Goal: Task Accomplishment & Management: Manage account settings

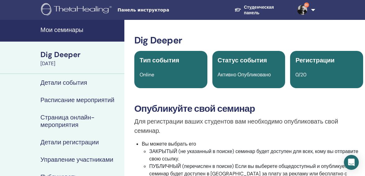
click at [82, 28] on h4 "Мои семинары" at bounding box center [80, 29] width 80 height 7
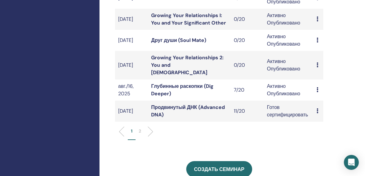
scroll to position [255, 0]
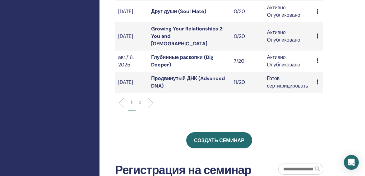
click at [186, 56] on link "Глубинные раскопки (Dig Deeper)" at bounding box center [182, 61] width 62 height 14
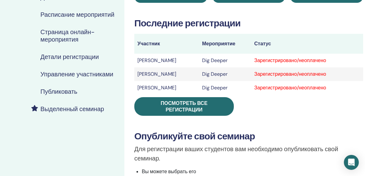
scroll to position [85, 0]
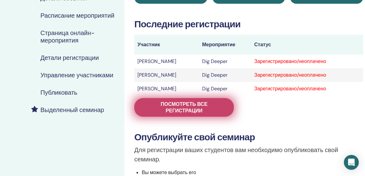
click at [184, 103] on span "Посмотреть все регистрации" at bounding box center [184, 107] width 84 height 13
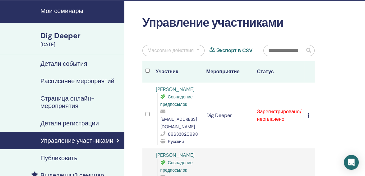
scroll to position [28, 0]
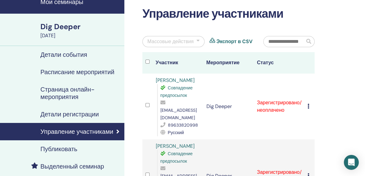
click at [193, 42] on div "Массовые действия" at bounding box center [171, 41] width 46 height 7
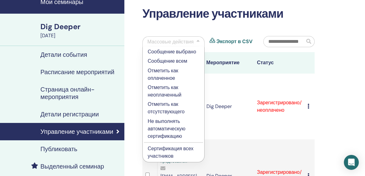
click at [169, 71] on p "Отметить как оплаченное" at bounding box center [174, 74] width 52 height 15
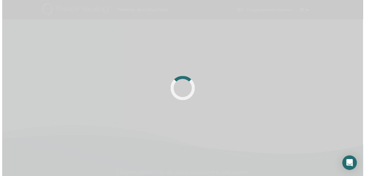
scroll to position [28, 0]
